Goal: Contribute content: Add original content to the website for others to see

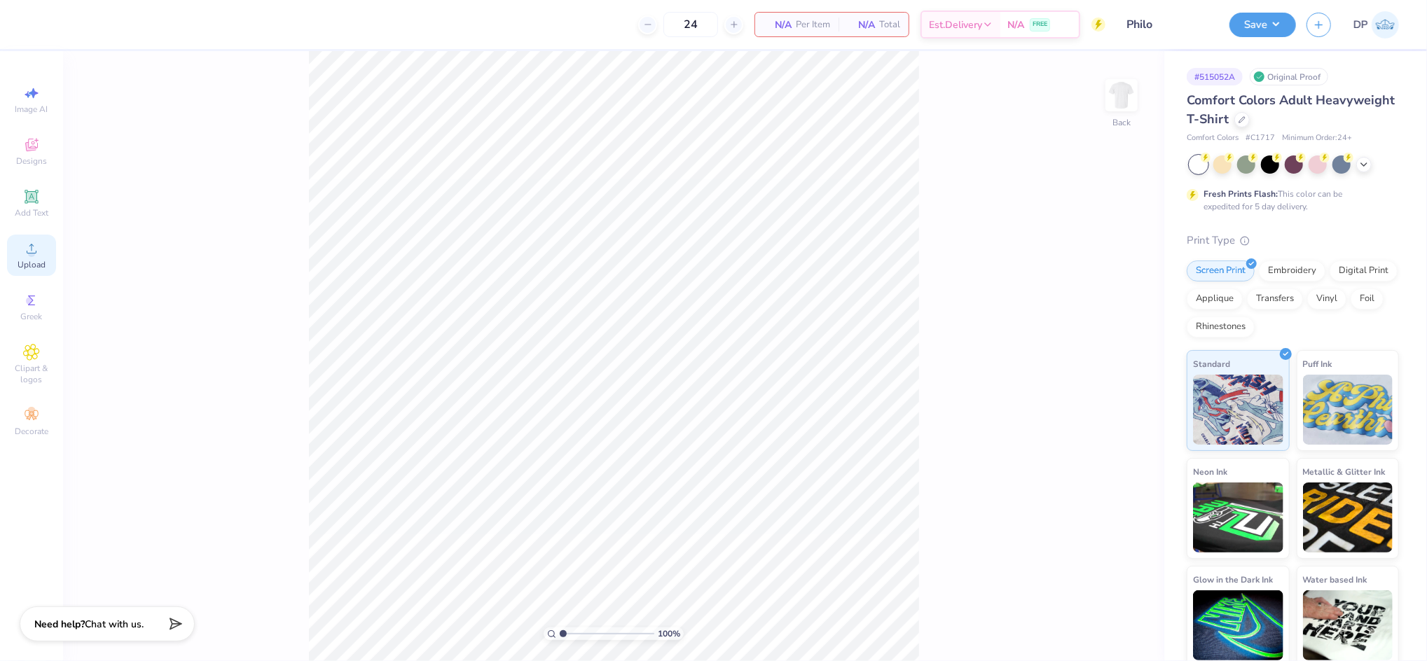
click at [36, 258] on div "Upload" at bounding box center [31, 255] width 49 height 41
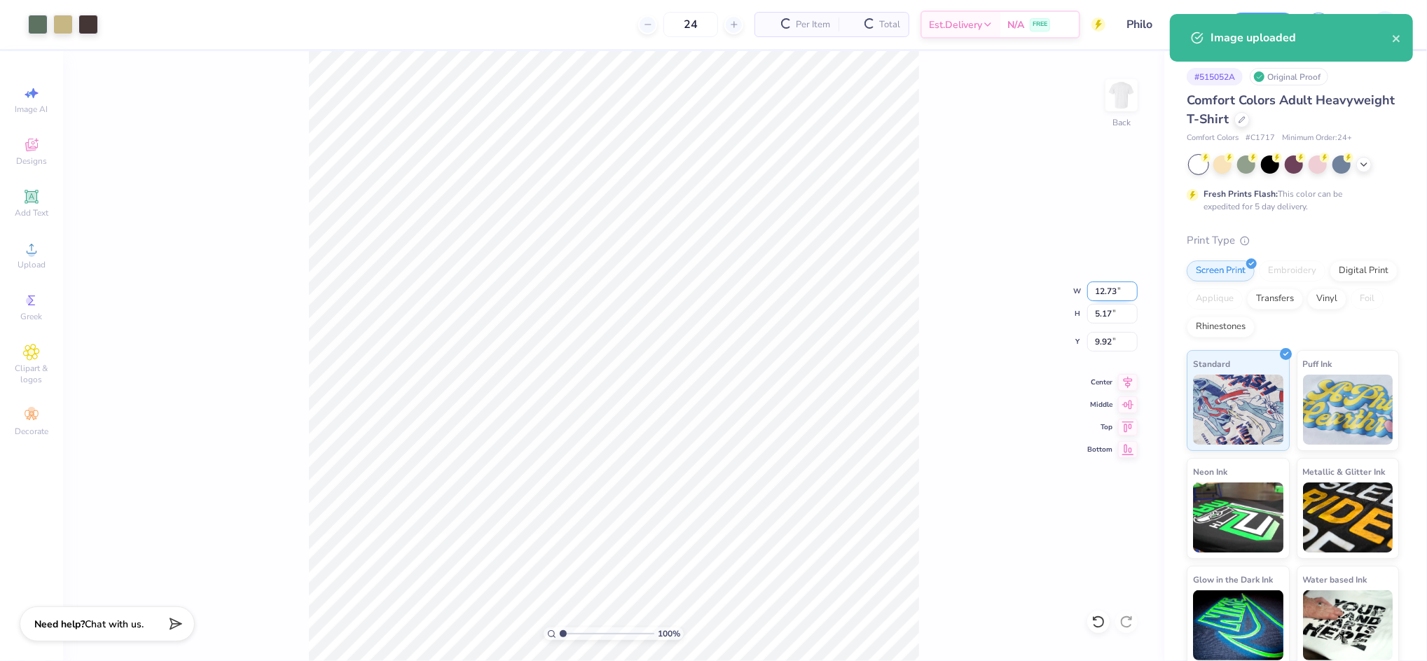
click at [1103, 294] on input "12.73" at bounding box center [1112, 292] width 50 height 20
type input "3.50"
type input "1.42"
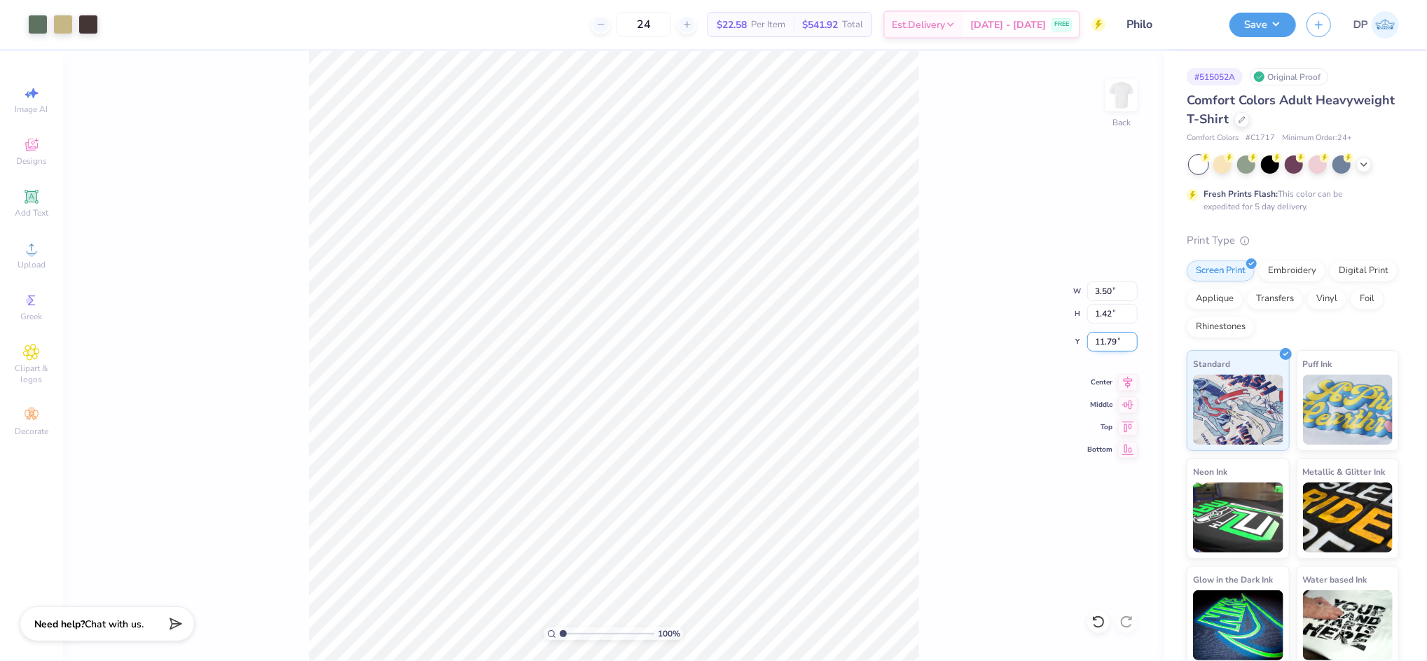
click at [1105, 340] on input "11.79" at bounding box center [1112, 342] width 50 height 20
click at [1105, 339] on input "2.00" at bounding box center [1112, 342] width 50 height 20
type input "3.00"
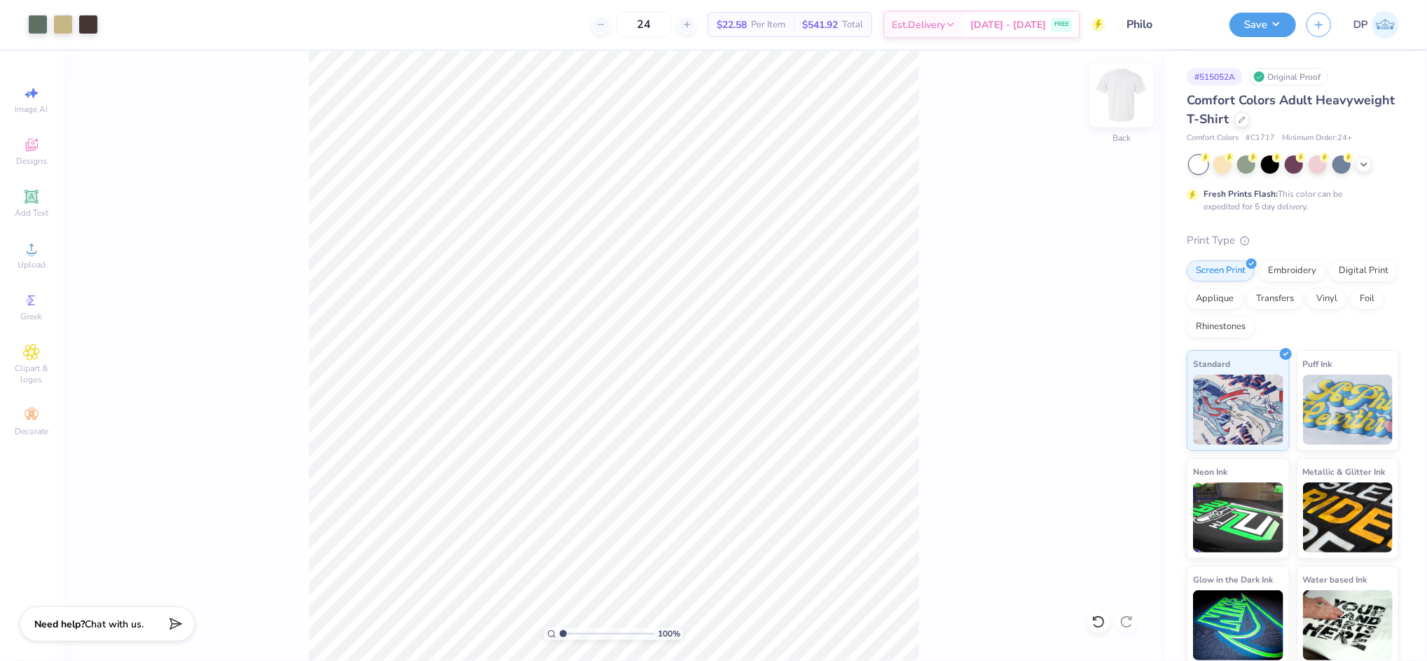
click at [1127, 93] on img at bounding box center [1122, 95] width 56 height 56
click at [39, 244] on icon at bounding box center [31, 248] width 17 height 17
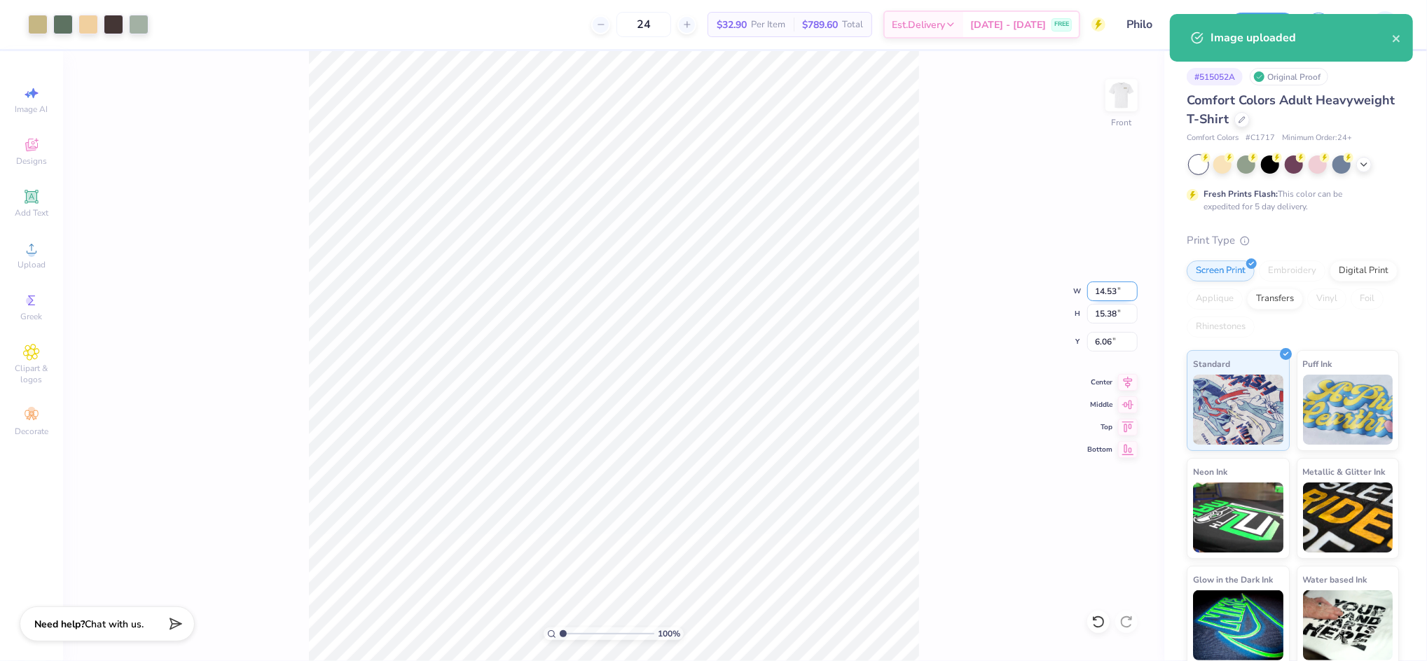
click at [1102, 289] on input "14.53" at bounding box center [1112, 292] width 50 height 20
type input "12.00"
type input "12.70"
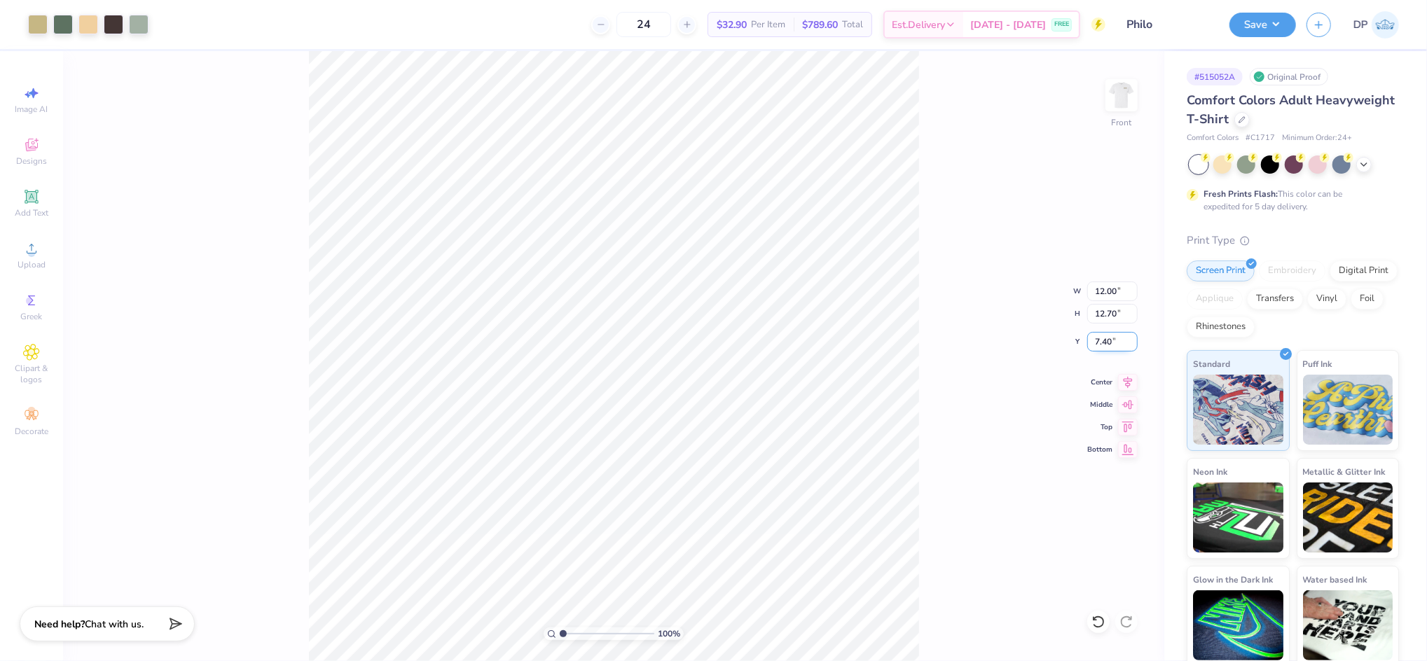
click at [1102, 333] on input "7.40" at bounding box center [1112, 342] width 50 height 20
type input "3.00"
click at [966, 340] on div "100 % Front W 12.00 12.00 " H 12.70 12.70 " Y 3.00 3.00 " Center Middle Top Bot…" at bounding box center [613, 356] width 1101 height 610
type input "1"
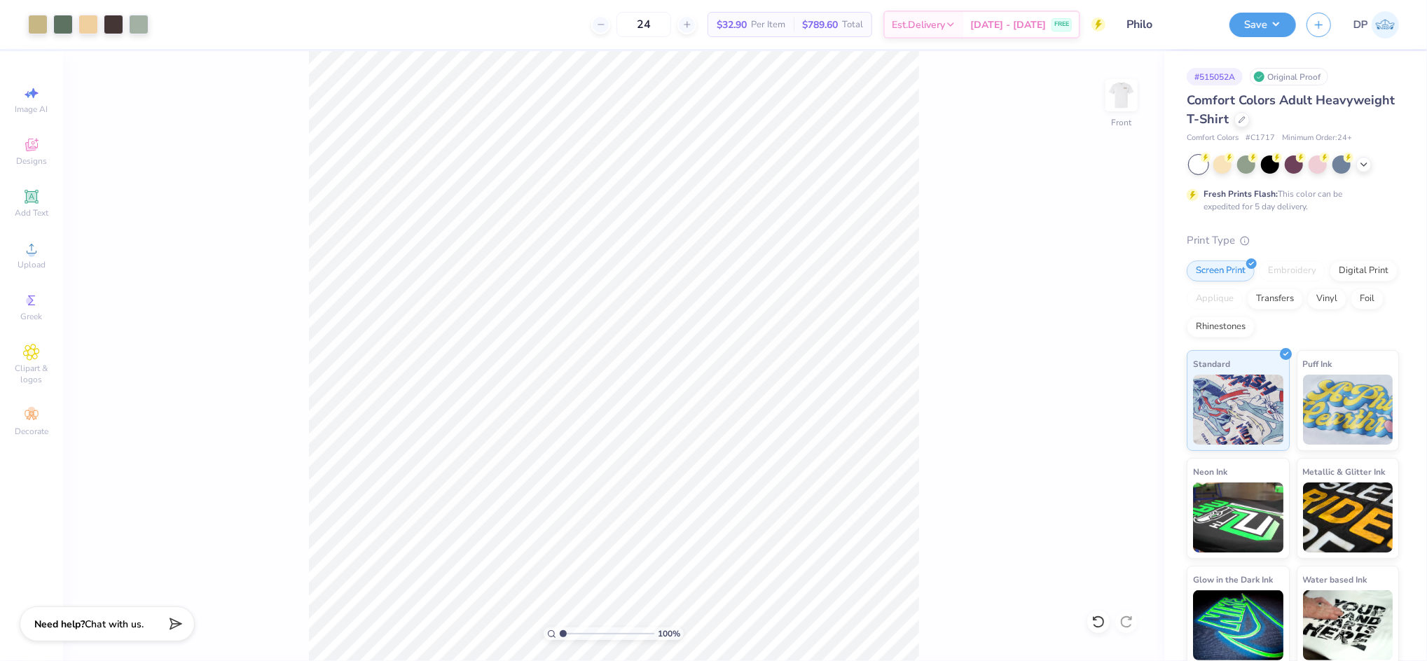
click at [560, 628] on input "range" at bounding box center [607, 634] width 95 height 13
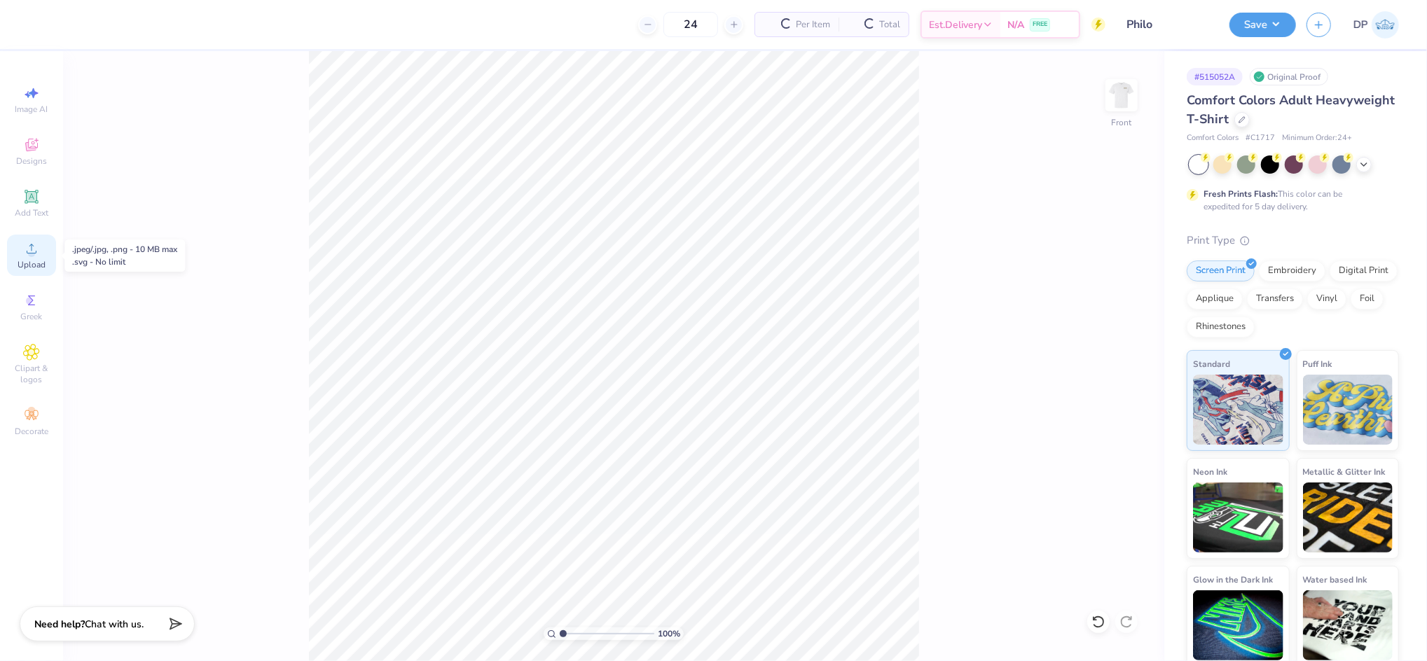
click at [25, 244] on icon at bounding box center [31, 248] width 17 height 17
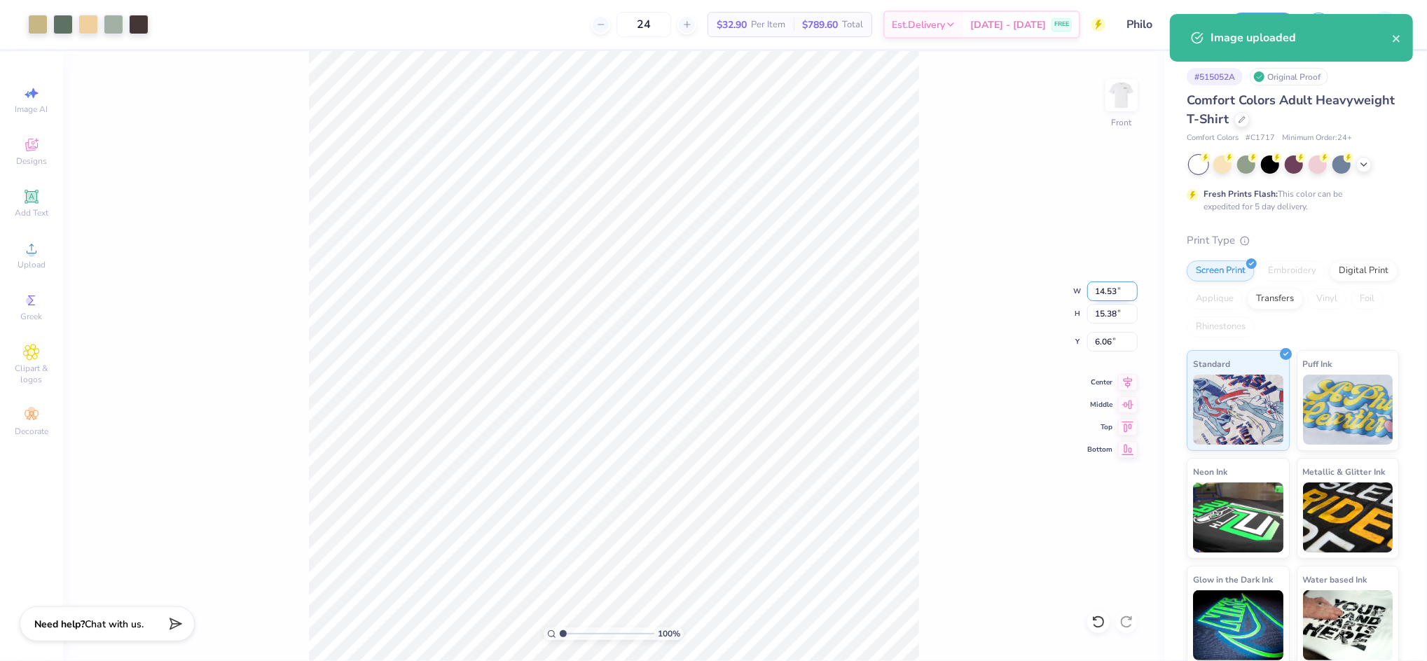
click at [1105, 294] on input "14.53" at bounding box center [1112, 292] width 50 height 20
click at [1105, 337] on input "6.06" at bounding box center [1112, 342] width 50 height 20
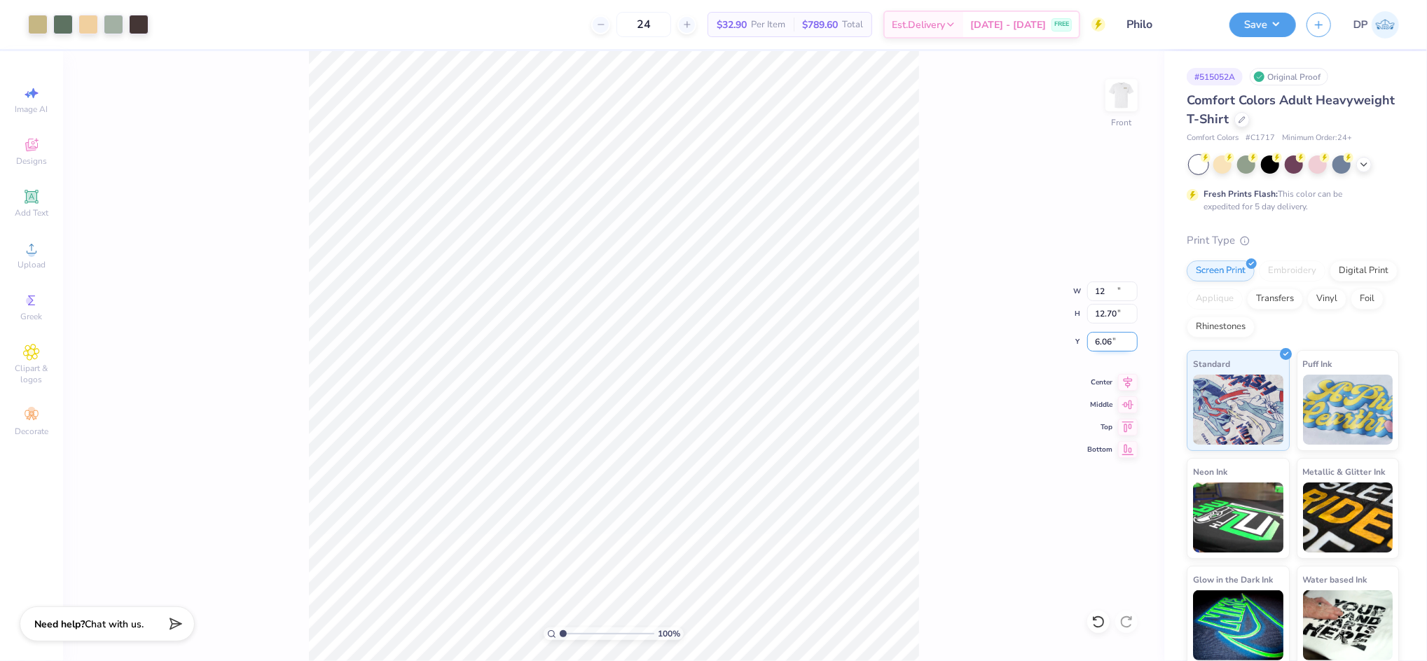
type input "12.00"
type input "12.70"
click at [1105, 337] on input "7.40" at bounding box center [1112, 342] width 50 height 20
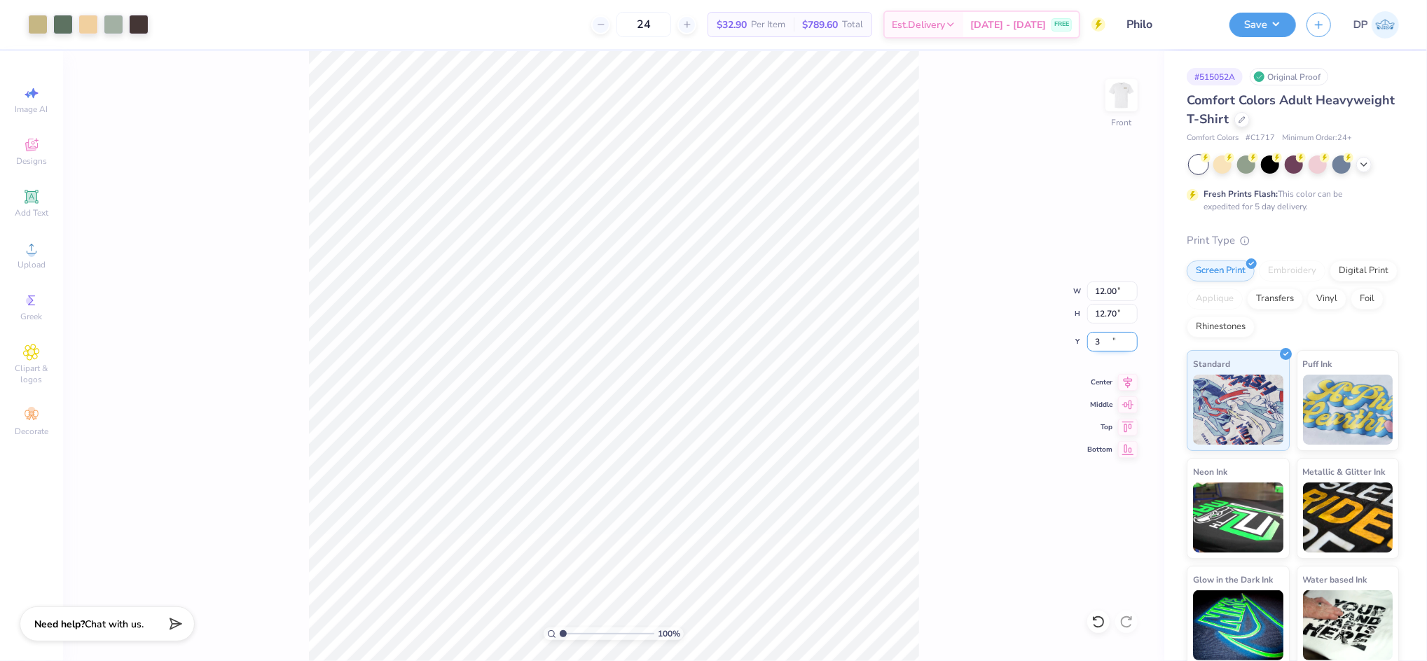
type input "3.00"
click at [958, 233] on div "100 % Front W 12.00 12.00 " H 12.70 12.70 " Y 3.00 3.00 " Center Middle Top Bot…" at bounding box center [613, 356] width 1101 height 610
type input "2.04"
click at [573, 634] on input "range" at bounding box center [607, 634] width 95 height 13
click at [35, 203] on icon at bounding box center [31, 196] width 17 height 17
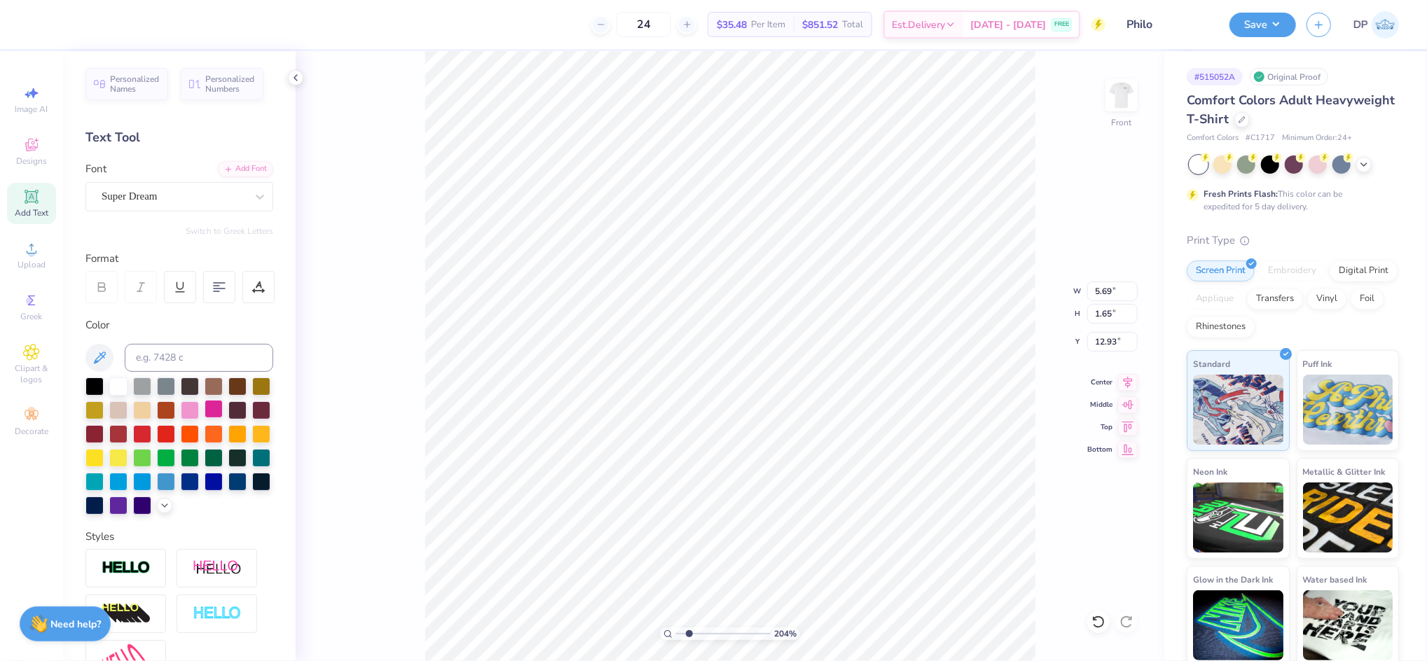
click at [223, 402] on div at bounding box center [214, 409] width 18 height 18
type input "16.92"
type input "1.86"
type input "0.54"
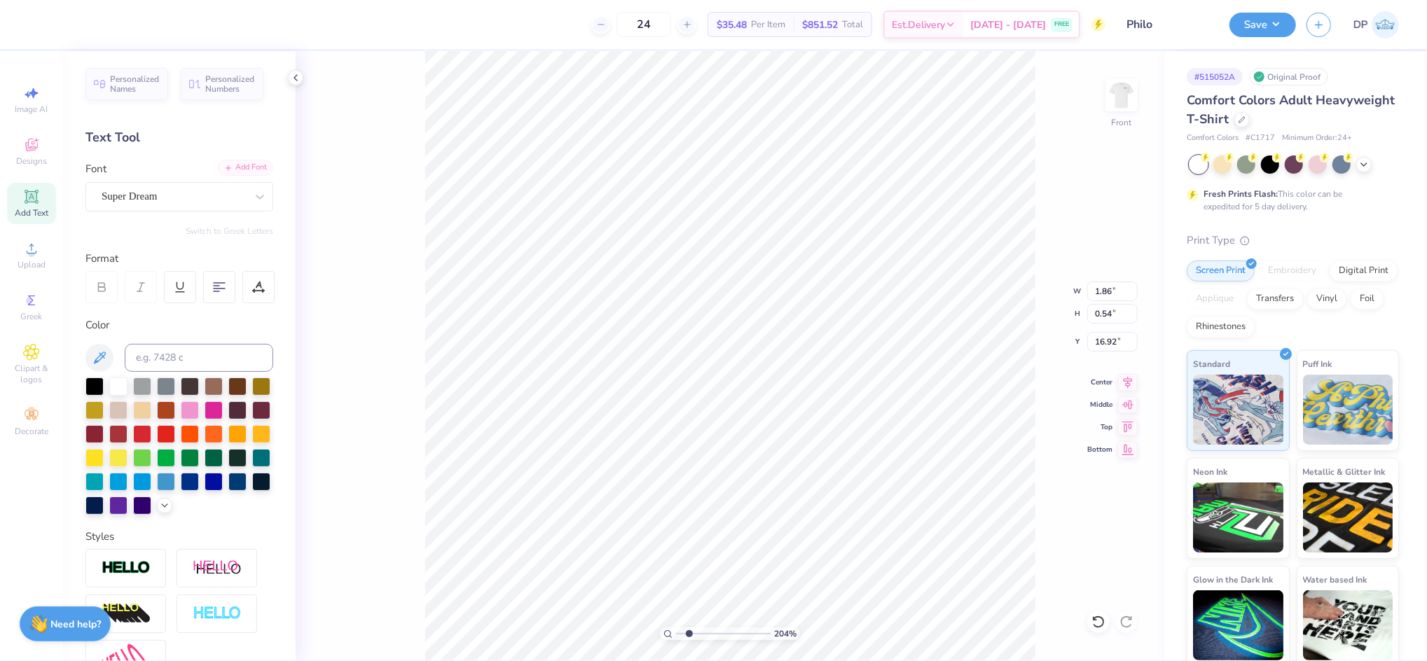
type textarea "NEVER FORGET OUR HEROES."
click at [226, 163] on div "Add Font" at bounding box center [245, 168] width 55 height 16
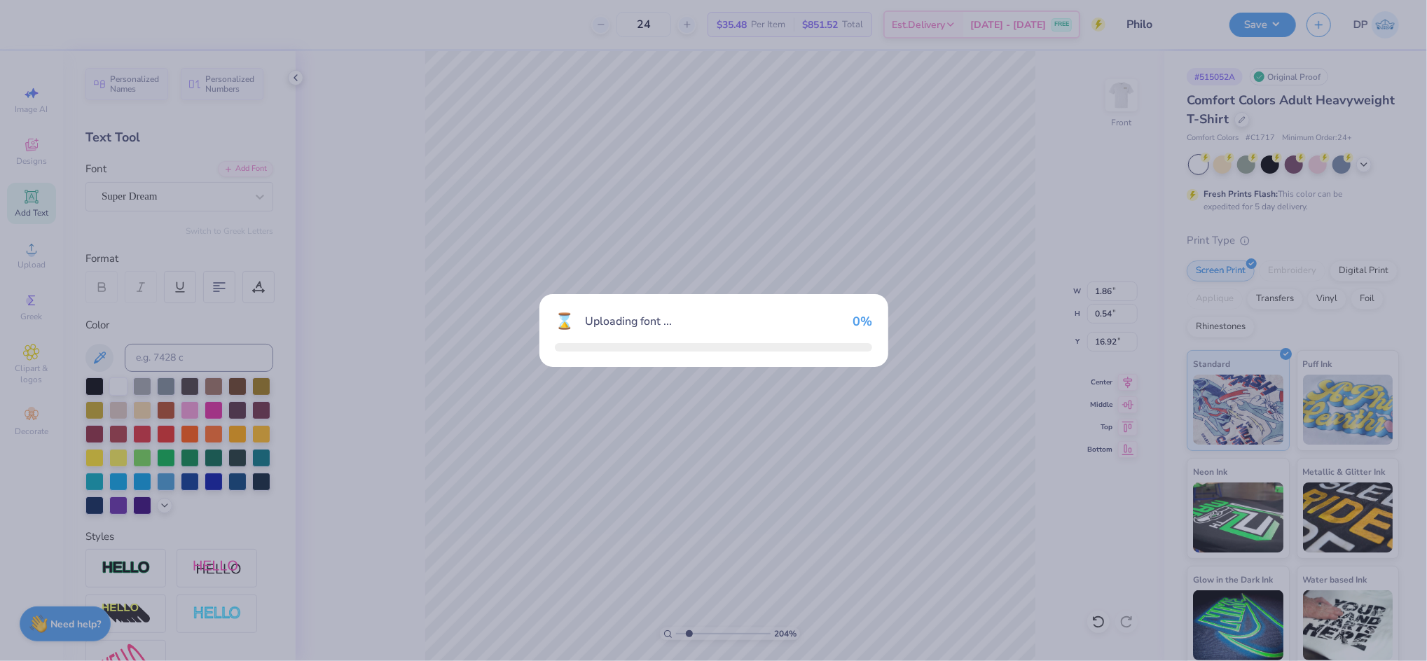
type input "9.91"
type input "0.56"
type input "16.91"
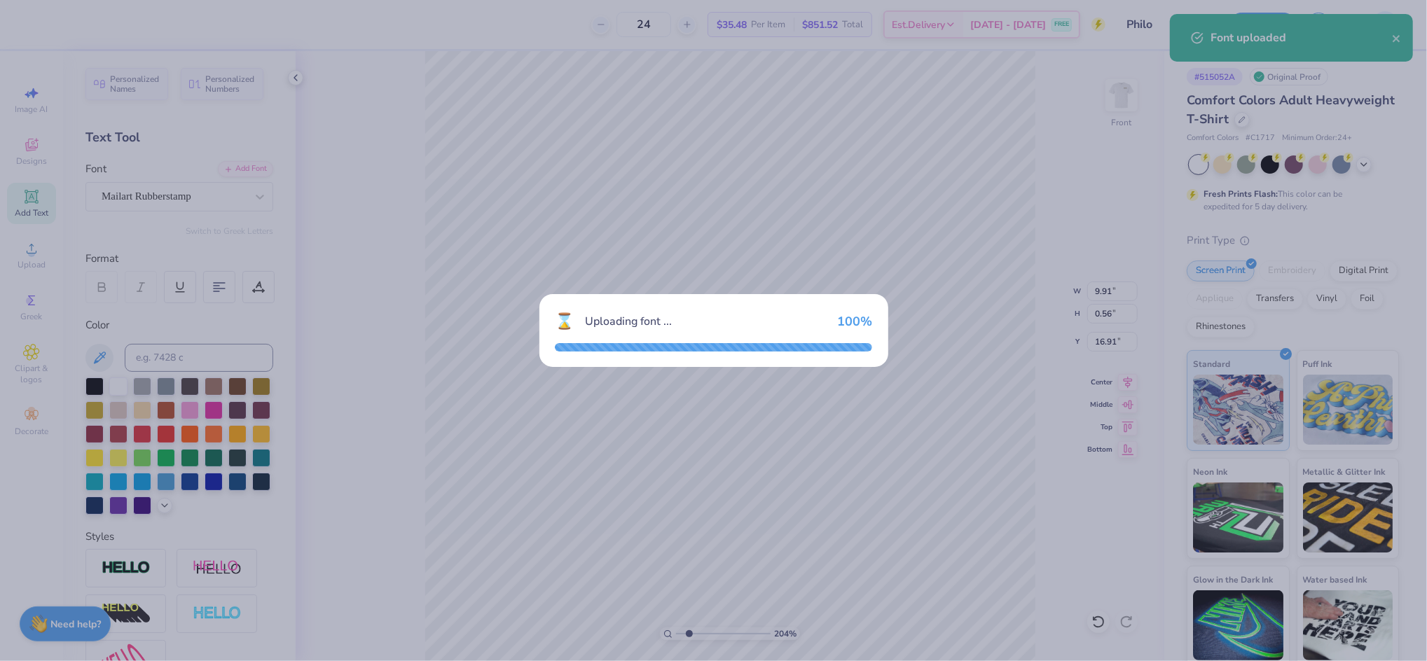
type input "9.49"
type input "0.62"
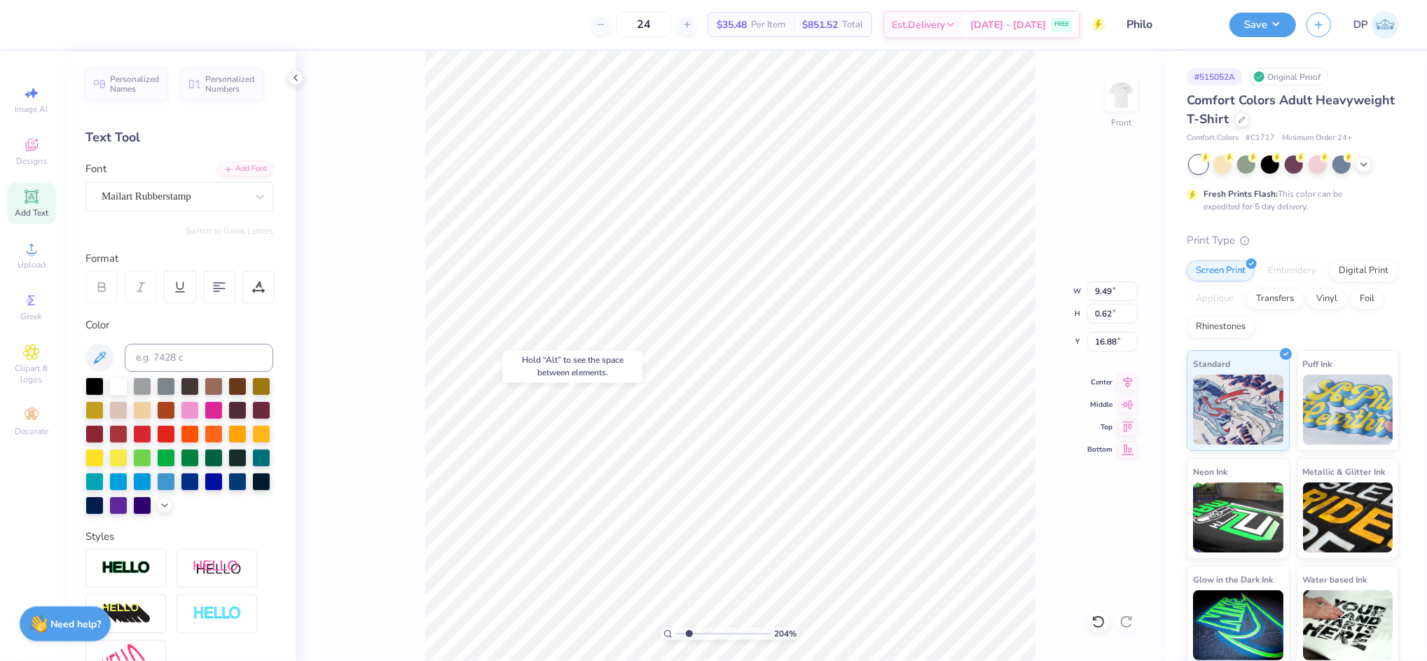
type input "14.96"
type input "10.64"
type input "0.70"
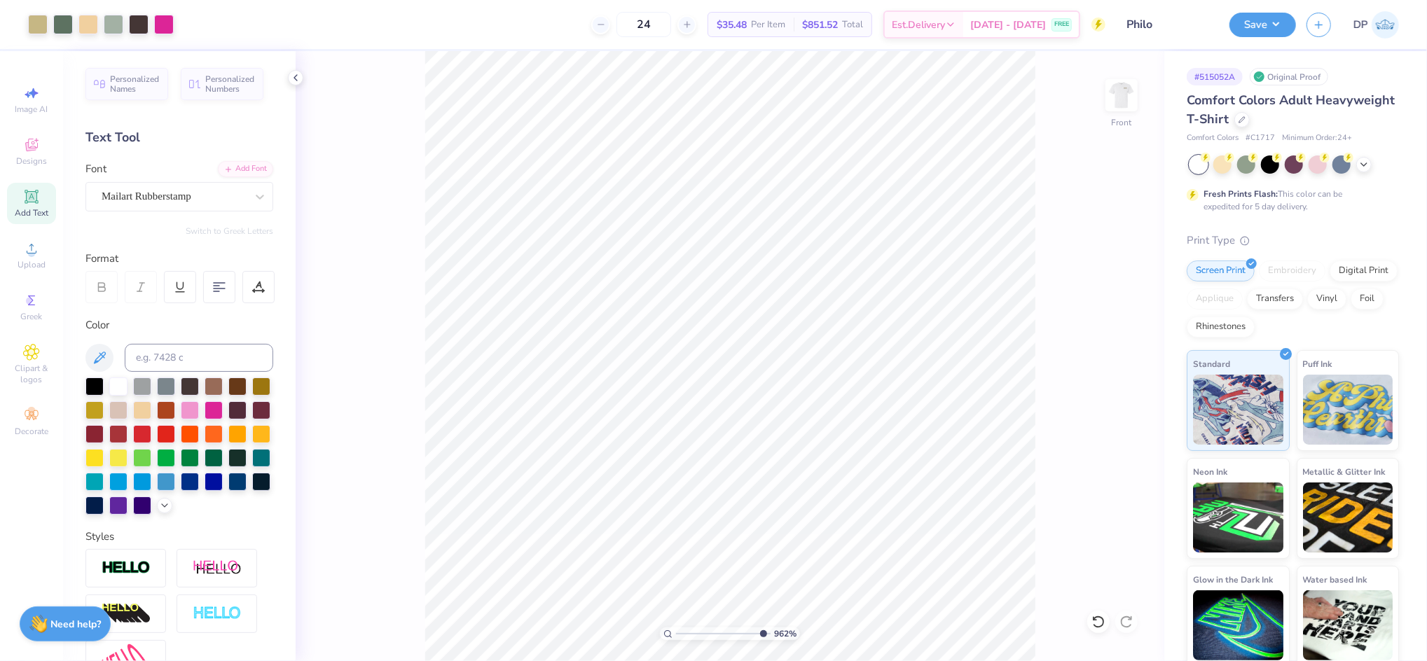
drag, startPoint x: 690, startPoint y: 633, endPoint x: 782, endPoint y: 646, distance: 92.7
type input "10"
click at [771, 640] on input "range" at bounding box center [723, 634] width 95 height 13
type input "15.01"
drag, startPoint x: 757, startPoint y: 635, endPoint x: 680, endPoint y: 628, distance: 77.4
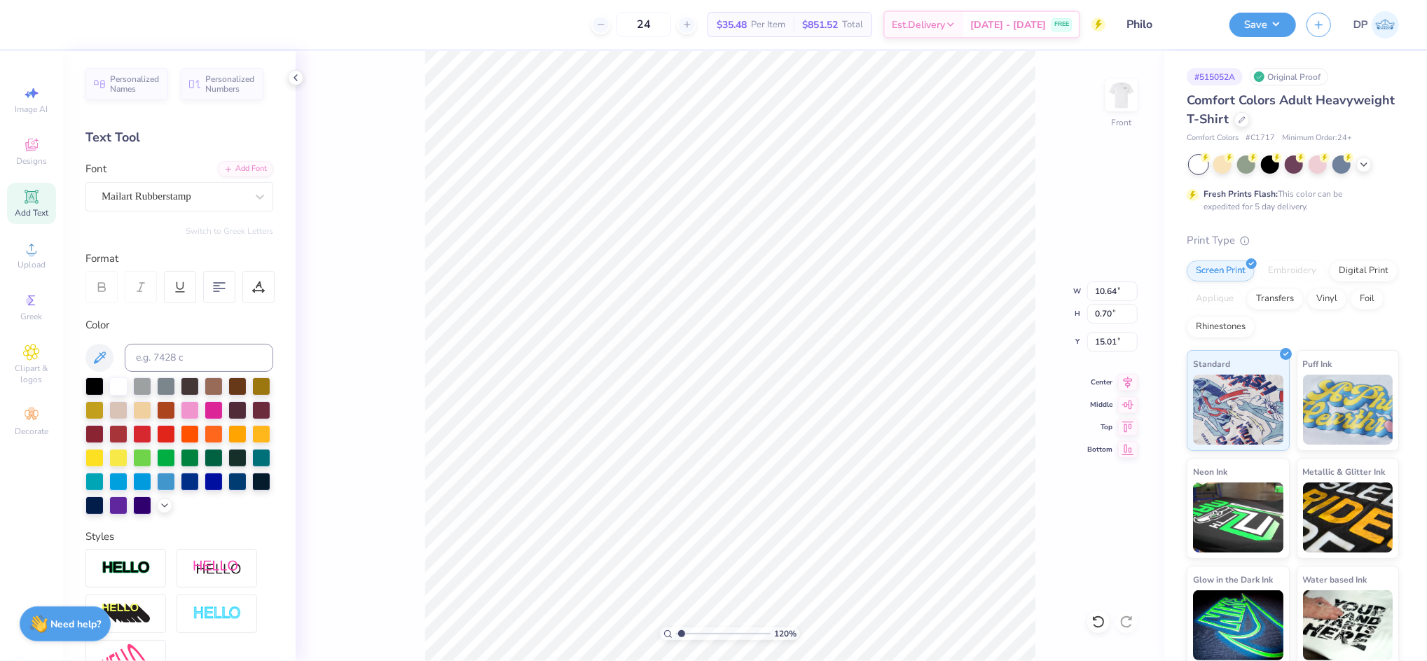
type input "1.12"
click at [680, 628] on input "range" at bounding box center [723, 634] width 95 height 13
click at [873, 530] on li "Ungroup" at bounding box center [878, 534] width 110 height 27
click at [740, 446] on li "Group" at bounding box center [752, 445] width 110 height 27
type input "10.64"
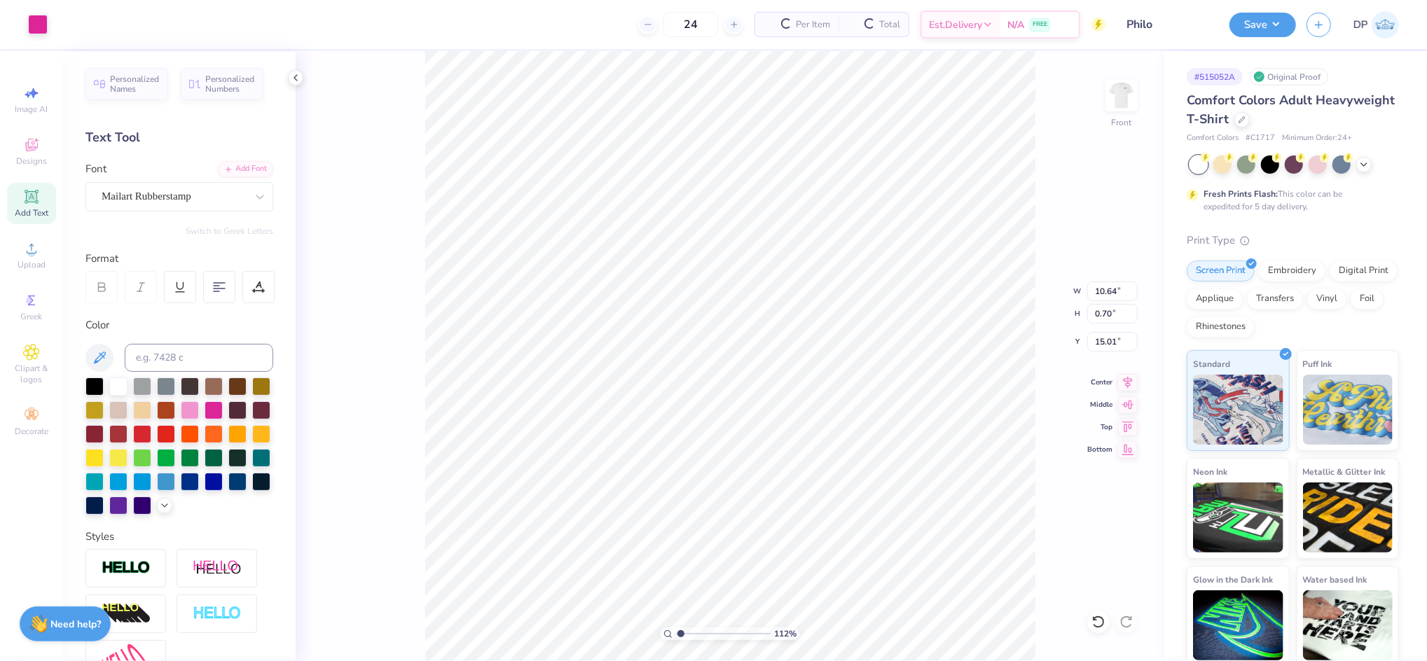
type input "0.70"
type input "15.01"
click at [209, 359] on input at bounding box center [199, 358] width 149 height 28
click at [197, 357] on input at bounding box center [199, 358] width 149 height 28
type input "439"
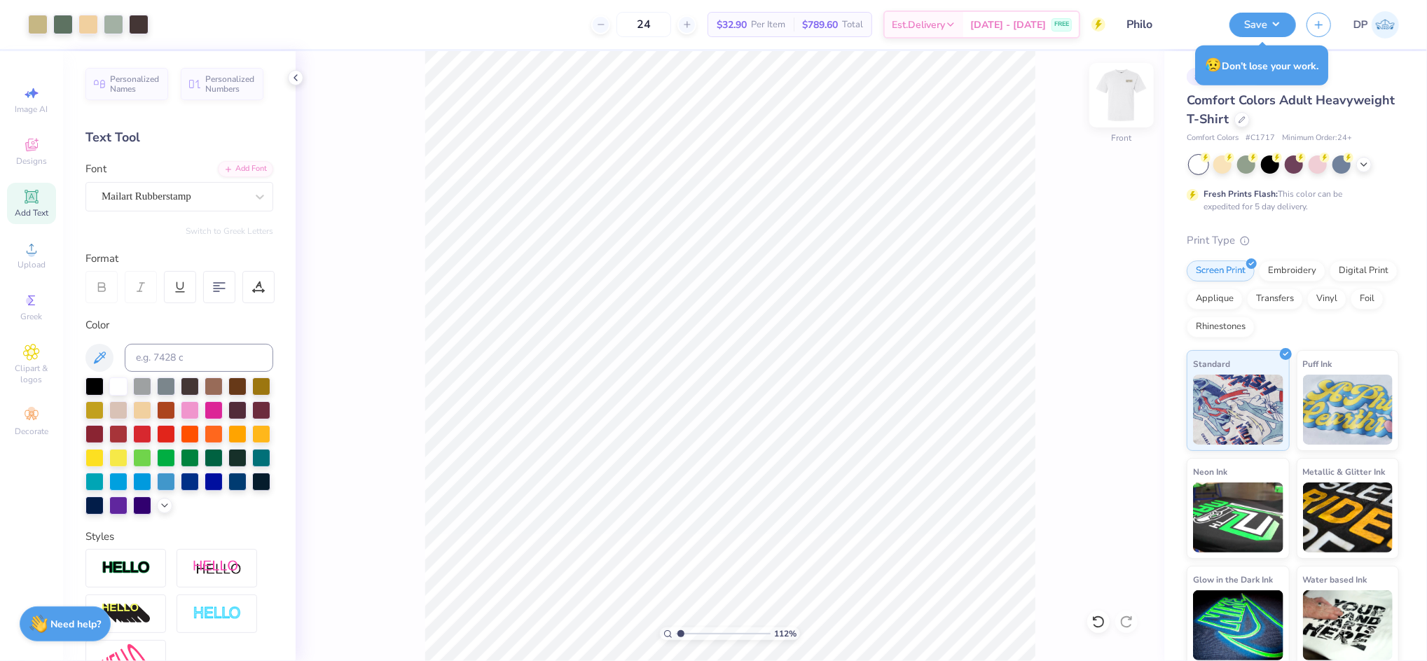
click at [1112, 95] on img at bounding box center [1122, 95] width 56 height 56
click at [1260, 23] on button "Save" at bounding box center [1262, 23] width 67 height 25
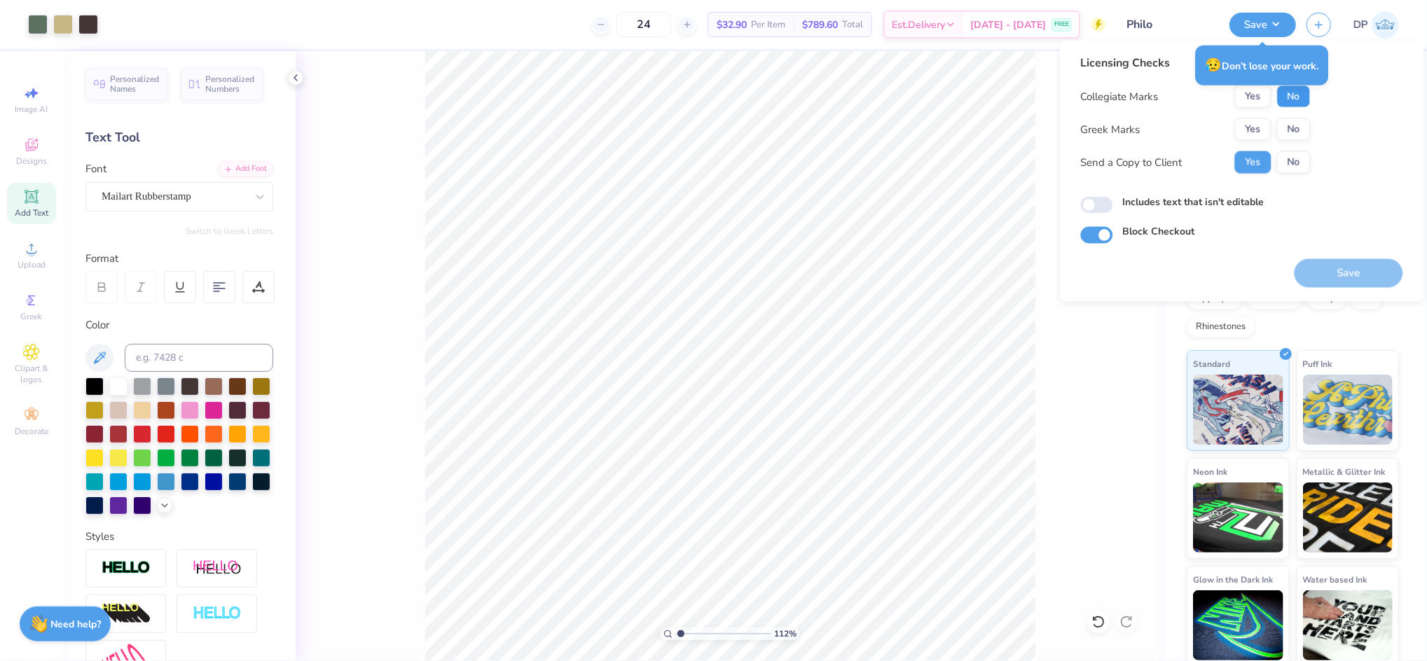
click at [1293, 97] on button "No" at bounding box center [1294, 96] width 34 height 22
click at [1302, 137] on button "No" at bounding box center [1294, 129] width 34 height 22
click at [1247, 195] on label "Includes text that isn't editable" at bounding box center [1194, 202] width 142 height 15
click at [1113, 197] on input "Includes text that isn't editable" at bounding box center [1097, 205] width 32 height 17
checkbox input "true"
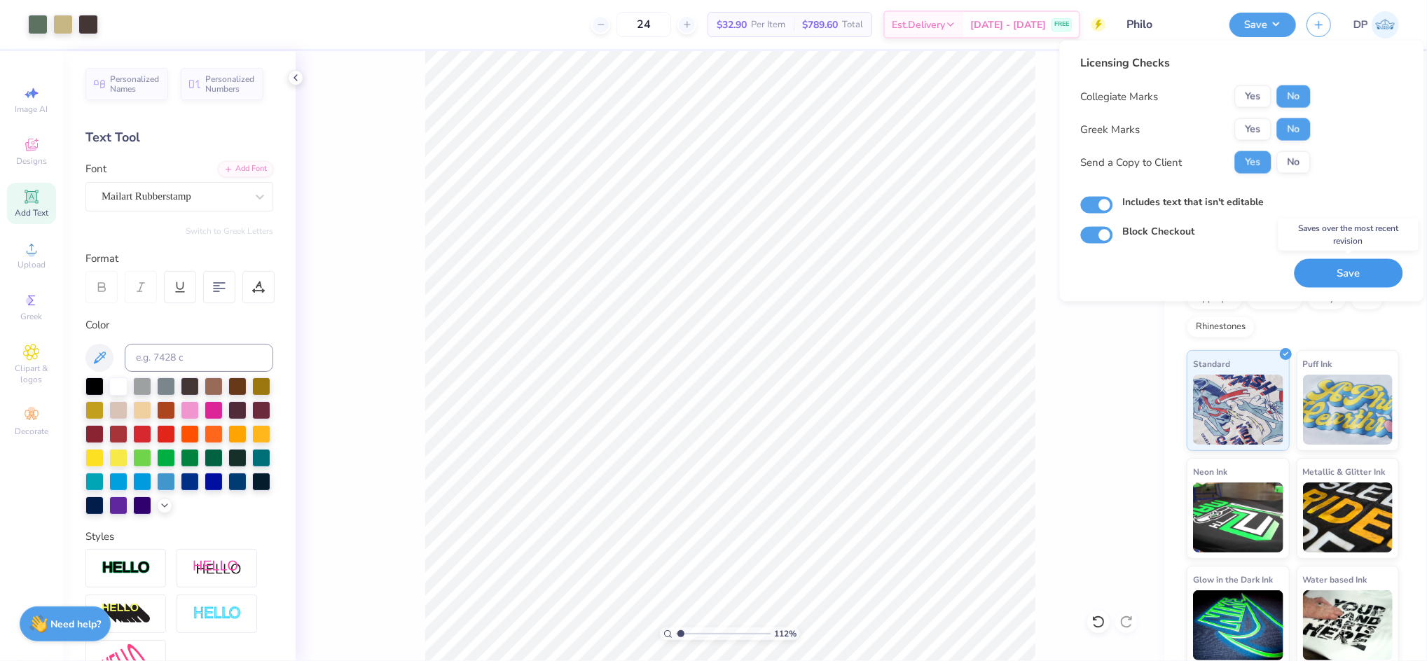
click at [1351, 273] on button "Save" at bounding box center [1349, 273] width 109 height 29
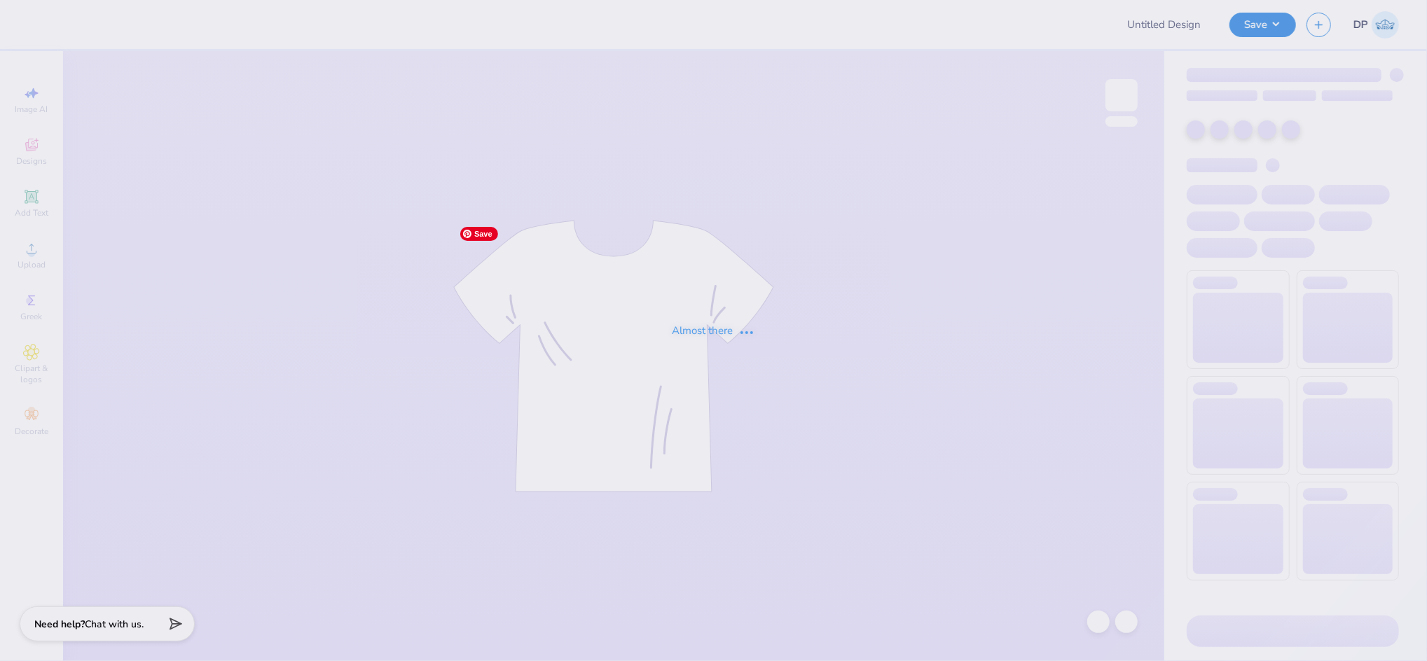
type input "Great Women Go Greek"
